Goal: Task Accomplishment & Management: Complete application form

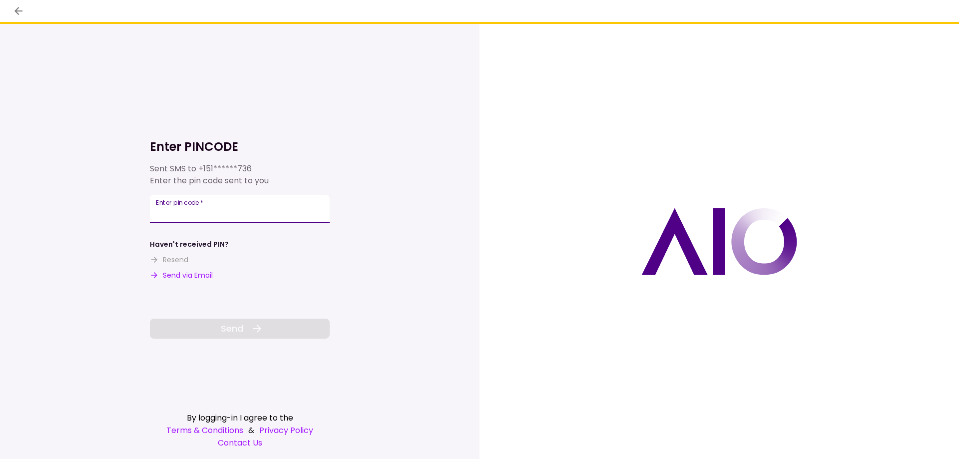
click at [159, 213] on input "Enter pin code   *" at bounding box center [240, 209] width 180 height 28
type input "******"
click at [236, 332] on span "Send" at bounding box center [232, 328] width 22 height 13
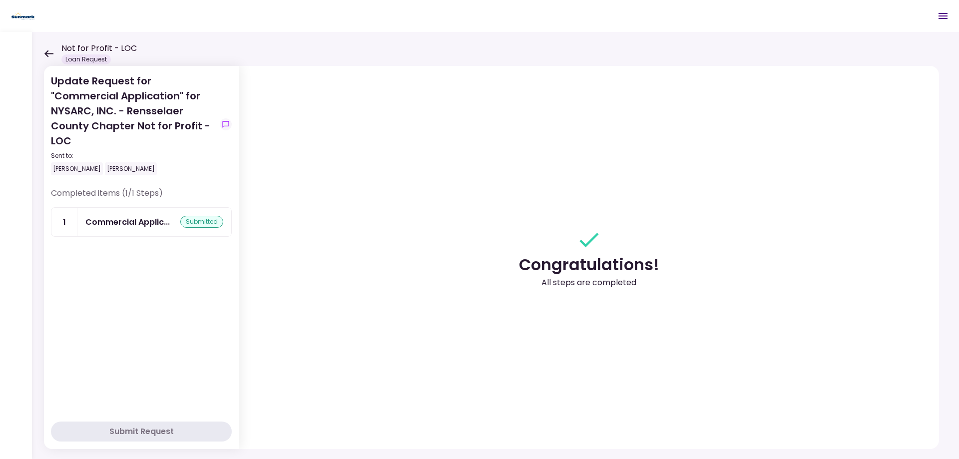
click at [191, 221] on div "submitted" at bounding box center [201, 222] width 43 height 12
